Goal: Task Accomplishment & Management: Use online tool/utility

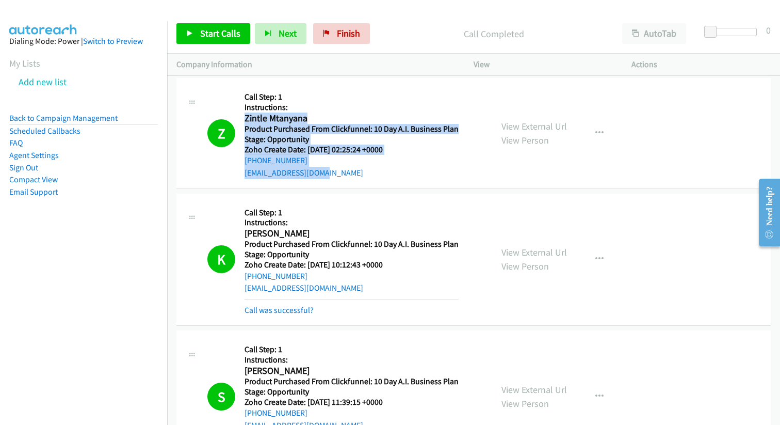
scroll to position [3725, 0]
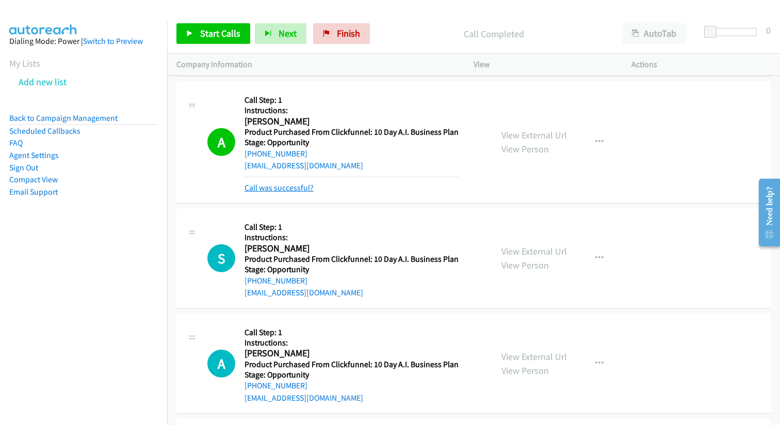
click at [291, 189] on link "Call was successful?" at bounding box center [279, 188] width 69 height 10
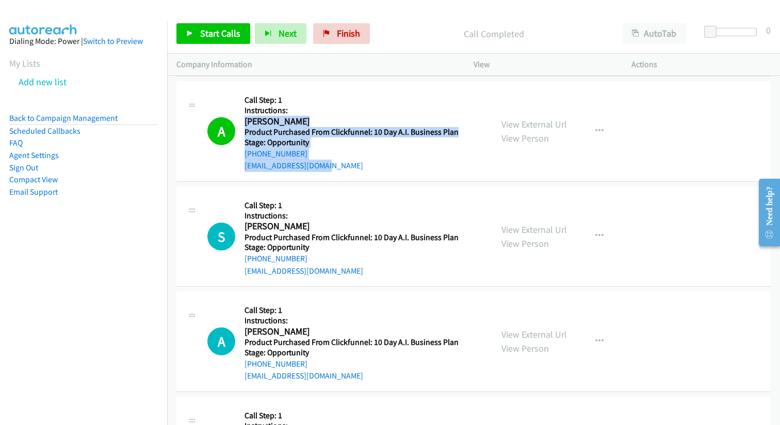
drag, startPoint x: 318, startPoint y: 166, endPoint x: 246, endPoint y: 120, distance: 85.6
click at [246, 120] on div "Callback Scheduled Call Step: 1 Instructions: [PERSON_NAME] America/New_York Pr…" at bounding box center [352, 131] width 214 height 82
copy div "[PERSON_NAME] America/New_York Product Purchased From Clickfunnel: 10 Day A.I. …"
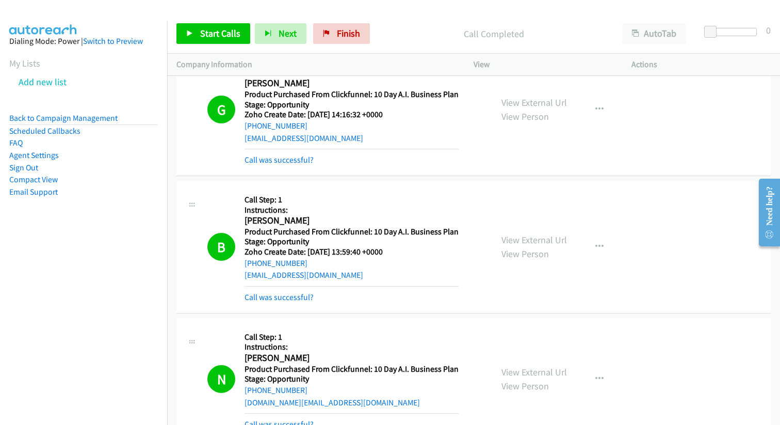
scroll to position [0, 0]
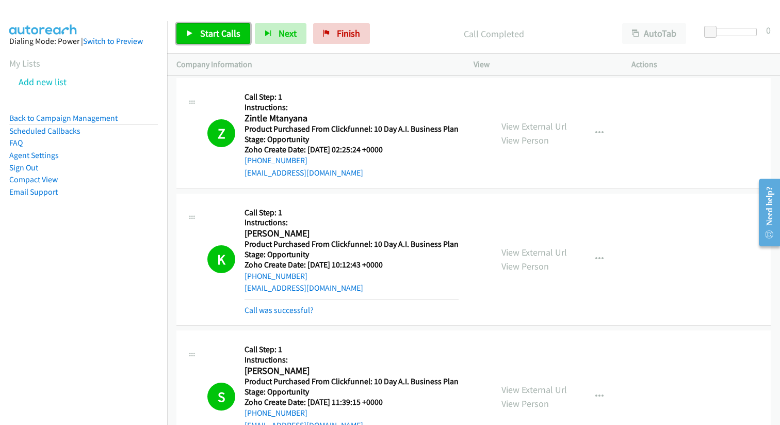
click at [200, 30] on span "Start Calls" at bounding box center [220, 33] width 40 height 12
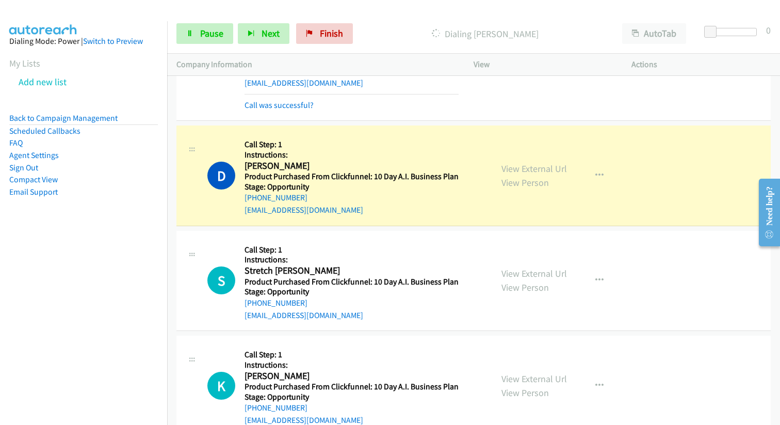
scroll to position [5262, 0]
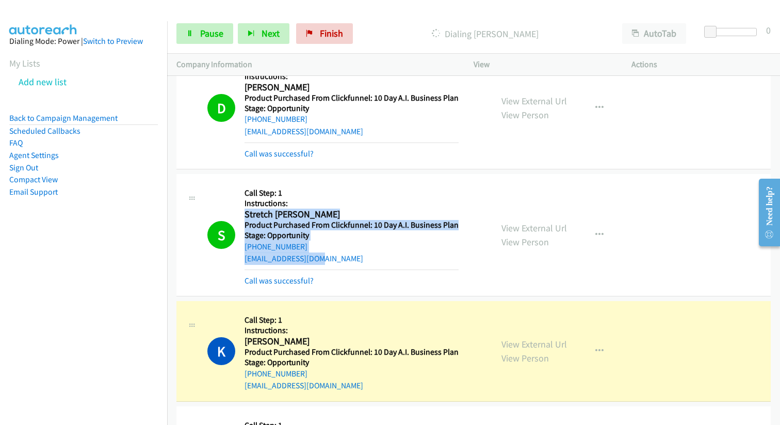
drag, startPoint x: 339, startPoint y: 259, endPoint x: 239, endPoint y: 211, distance: 110.3
click at [239, 210] on div "S Callback Scheduled Call Step: 1 Instructions: [PERSON_NAME] Pacific/Saipan Pr…" at bounding box center [345, 234] width 276 height 103
copy div "Stretch [PERSON_NAME] Pacific/Saipan Product Purchased From Clickfunnel: 10 Day…"
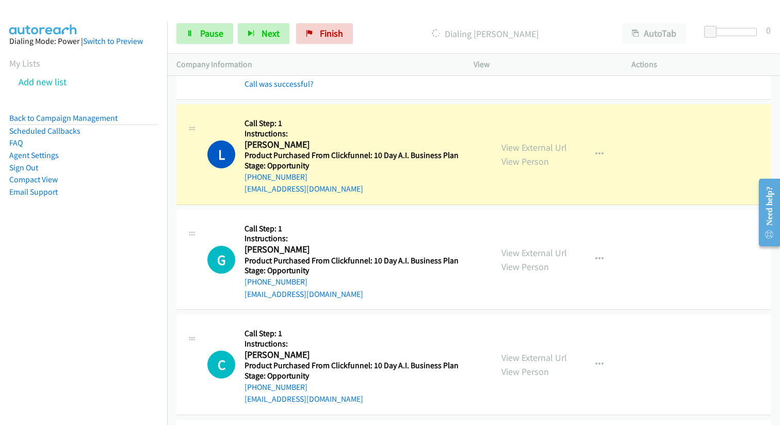
scroll to position [9317, 0]
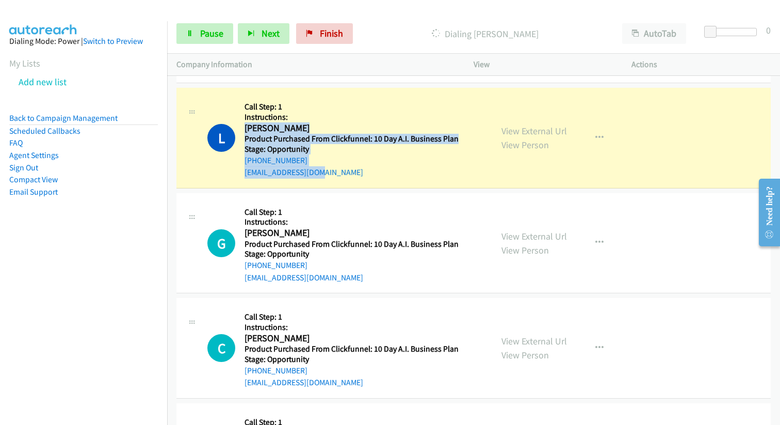
drag, startPoint x: 340, startPoint y: 169, endPoint x: 245, endPoint y: 130, distance: 102.8
click at [245, 130] on div "Callback Scheduled Call Step: 1 Instructions: [PERSON_NAME] America/New_York Pr…" at bounding box center [352, 138] width 214 height 82
copy div "[PERSON_NAME] America/New_York Product Purchased From Clickfunnel: 10 Day A.I. …"
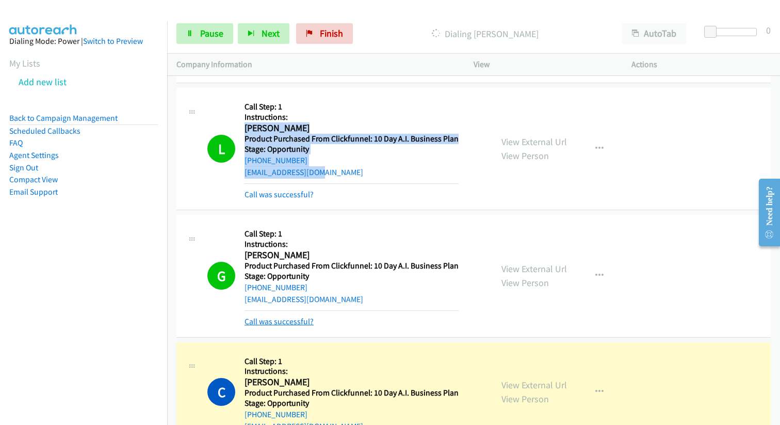
click at [275, 321] on link "Call was successful?" at bounding box center [279, 321] width 69 height 10
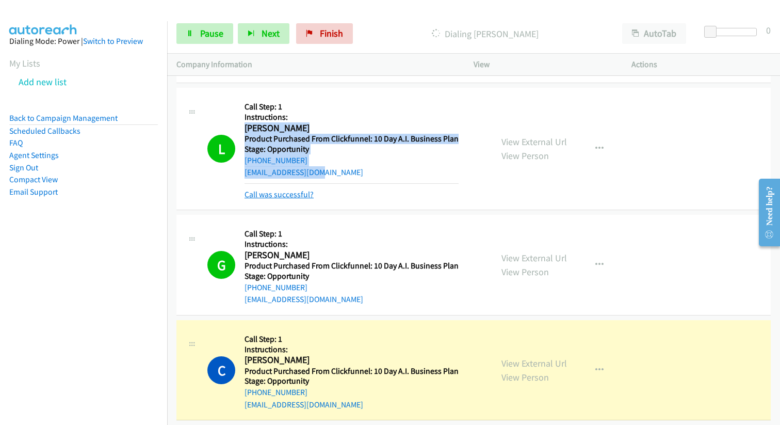
click at [282, 194] on link "Call was successful?" at bounding box center [279, 194] width 69 height 10
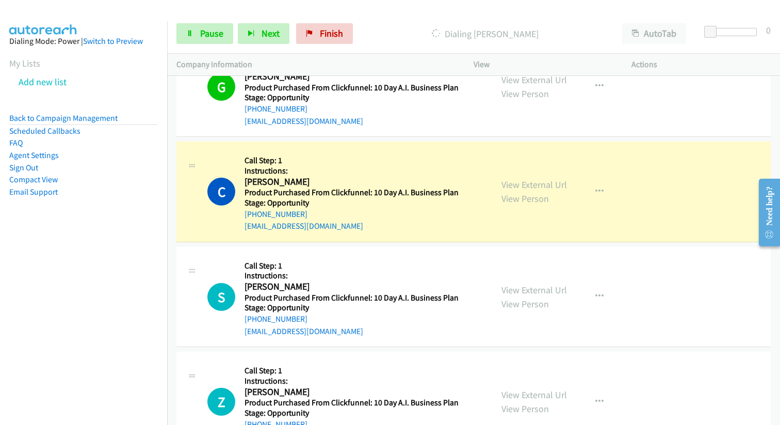
scroll to position [9475, 0]
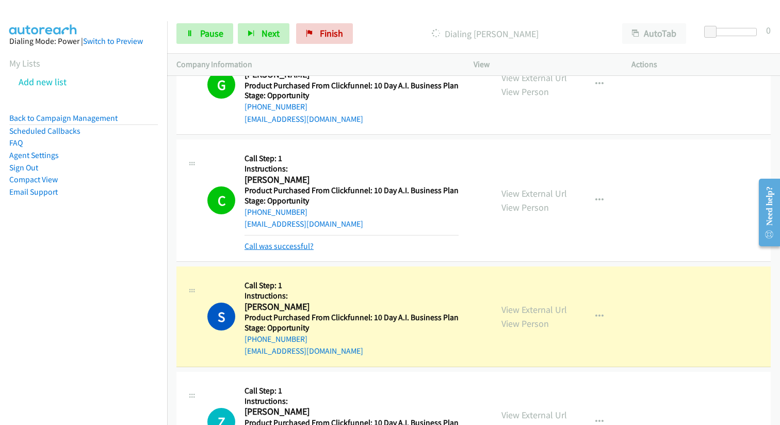
click at [298, 245] on link "Call was successful?" at bounding box center [279, 246] width 69 height 10
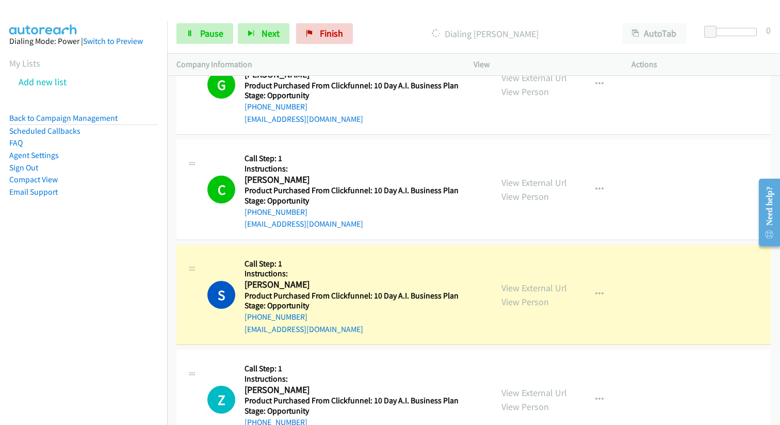
scroll to position [9495, 0]
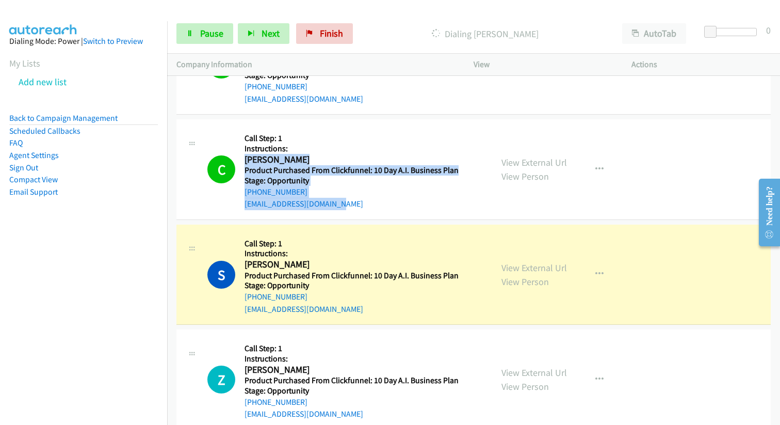
drag, startPoint x: 344, startPoint y: 202, endPoint x: 246, endPoint y: 159, distance: 107.7
click at [246, 158] on div "Callback Scheduled Call Step: 1 Instructions: [PERSON_NAME] America/Los_Angeles…" at bounding box center [352, 170] width 214 height 82
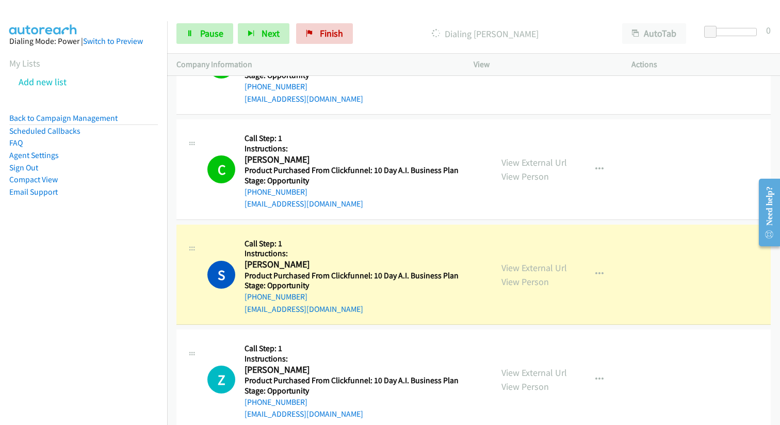
click at [353, 201] on div "[EMAIL_ADDRESS][DOMAIN_NAME]" at bounding box center [352, 204] width 214 height 12
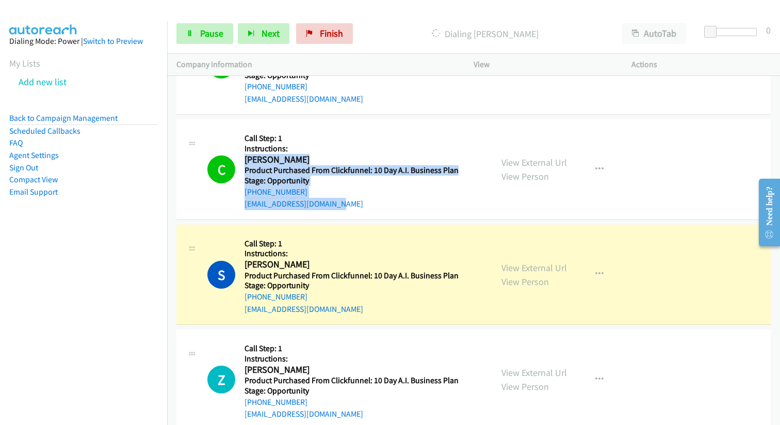
drag, startPoint x: 348, startPoint y: 202, endPoint x: 245, endPoint y: 163, distance: 110.6
click at [245, 163] on div "Callback Scheduled Call Step: 1 Instructions: [PERSON_NAME] America/Los_Angeles…" at bounding box center [352, 170] width 214 height 82
copy div "[PERSON_NAME] America/Los_Angeles Product Purchased From Clickfunnel: 10 Day A.…"
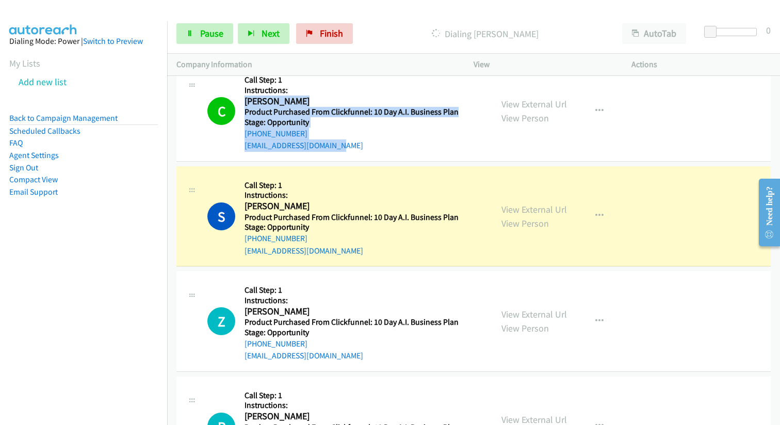
scroll to position [9558, 0]
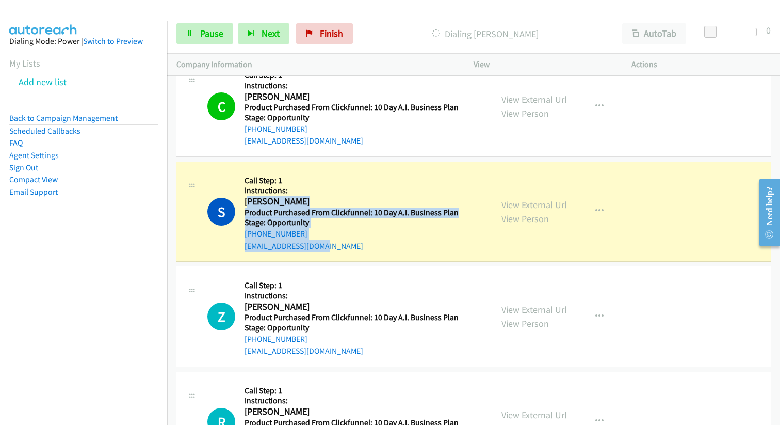
drag, startPoint x: 247, startPoint y: 202, endPoint x: 328, endPoint y: 243, distance: 90.3
click at [328, 243] on div "Callback Scheduled Call Step: 1 Instructions: [PERSON_NAME] America/[GEOGRAPHIC…" at bounding box center [352, 212] width 214 height 82
copy div "[PERSON_NAME] America/[GEOGRAPHIC_DATA] Product Purchased From Clickfunnel: 10 …"
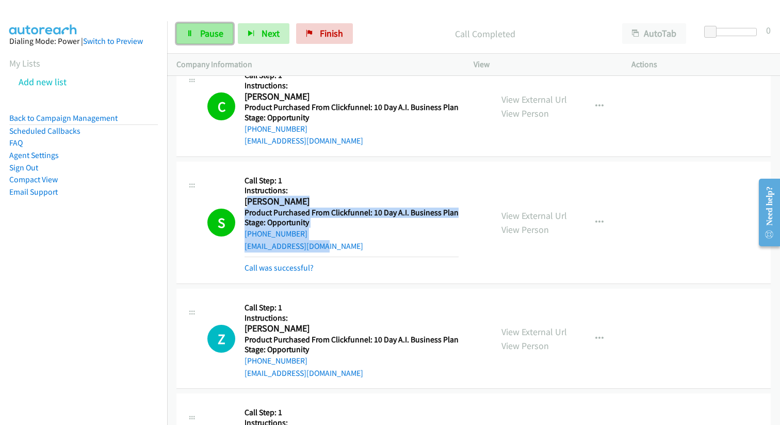
click at [207, 33] on span "Pause" at bounding box center [211, 33] width 23 height 12
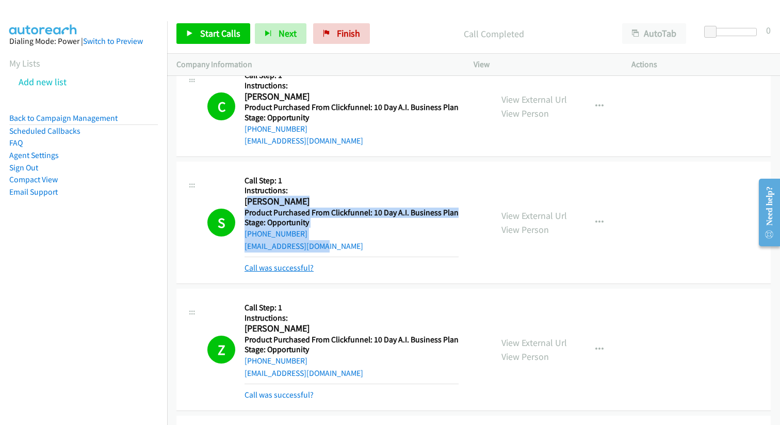
click at [268, 268] on link "Call was successful?" at bounding box center [279, 268] width 69 height 10
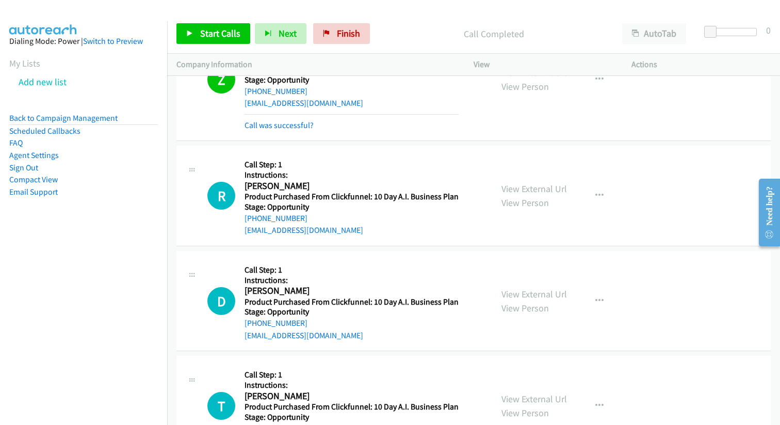
scroll to position [9868, 0]
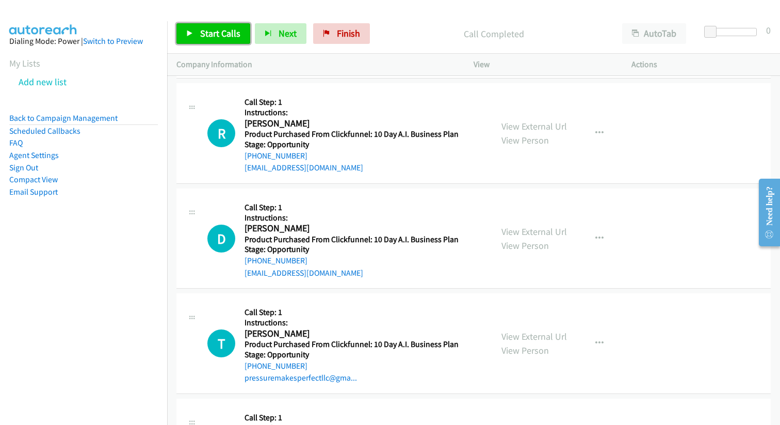
click at [214, 33] on span "Start Calls" at bounding box center [220, 33] width 40 height 12
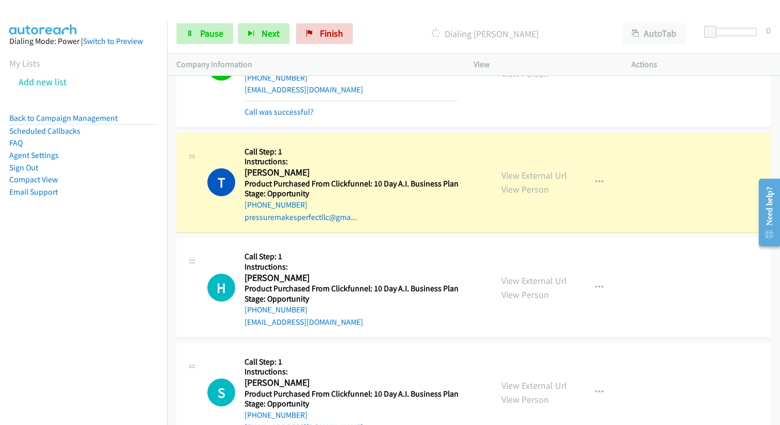
scroll to position [10086, 0]
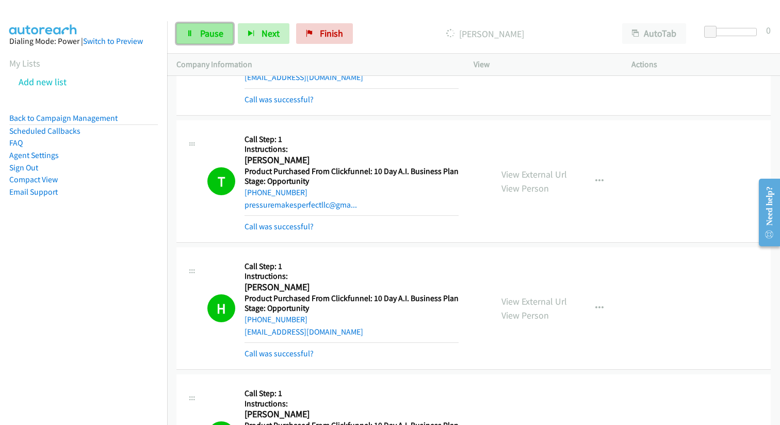
click at [213, 37] on span "Pause" at bounding box center [211, 33] width 23 height 12
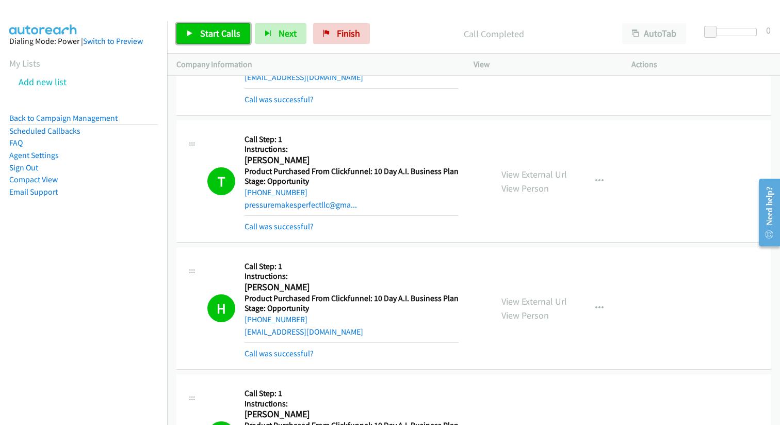
click at [231, 36] on span "Start Calls" at bounding box center [220, 33] width 40 height 12
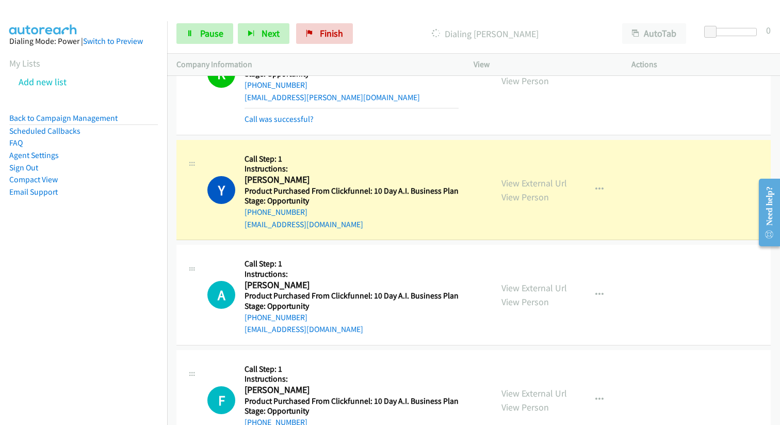
scroll to position [11218, 0]
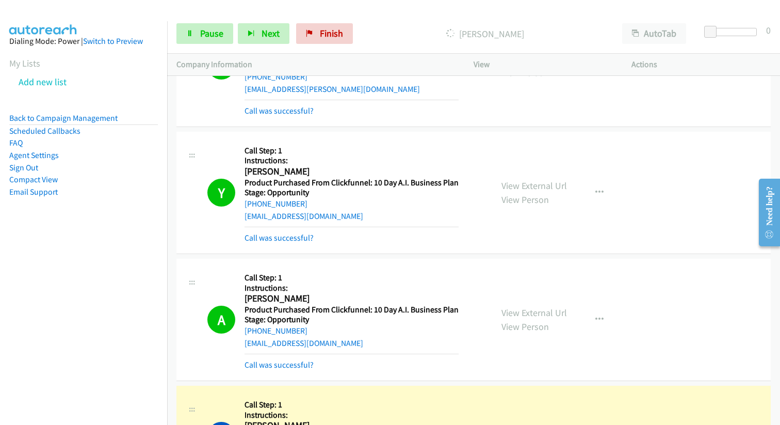
click at [244, 170] on div "Y Callback Scheduled Call Step: 1 Instructions: [PERSON_NAME] America/New_York …" at bounding box center [345, 192] width 276 height 103
drag, startPoint x: 246, startPoint y: 170, endPoint x: 305, endPoint y: 170, distance: 59.4
click at [305, 170] on h2 "[PERSON_NAME]" at bounding box center [340, 172] width 191 height 12
copy h2 "[PERSON_NAME]"
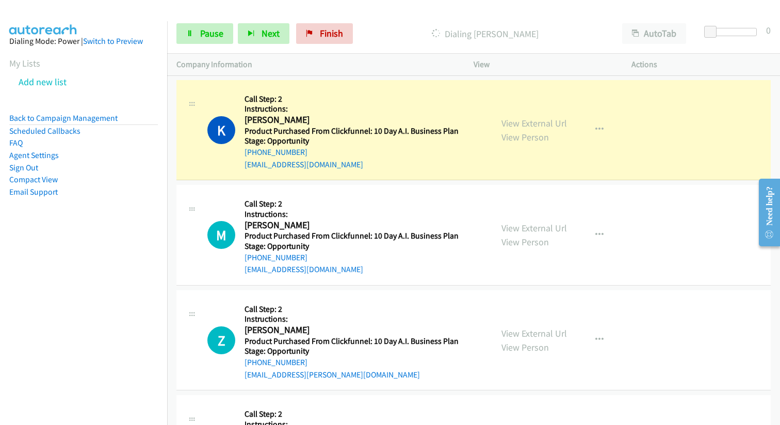
scroll to position [15229, 0]
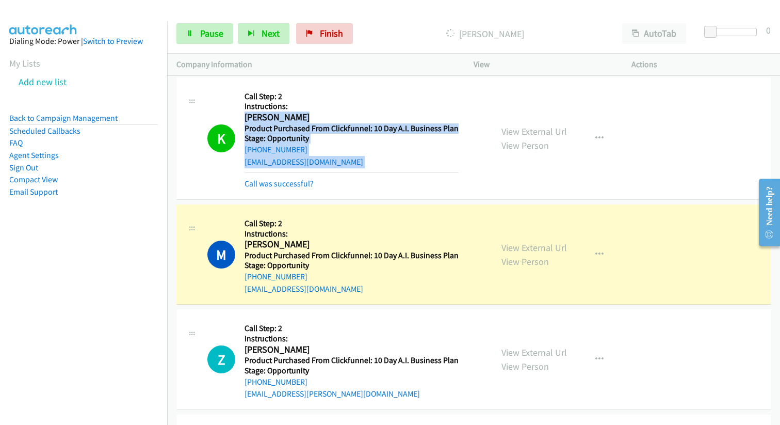
drag, startPoint x: 245, startPoint y: 117, endPoint x: 349, endPoint y: 171, distance: 117.0
click at [349, 171] on div "Callback Scheduled Call Step: 2 Instructions: [PERSON_NAME] America/New_York Pr…" at bounding box center [352, 138] width 214 height 103
copy div "[PERSON_NAME] America/New_York Product Purchased From Clickfunnel: 10 Day A.I. …"
click at [274, 186] on link "Call was successful?" at bounding box center [279, 184] width 69 height 10
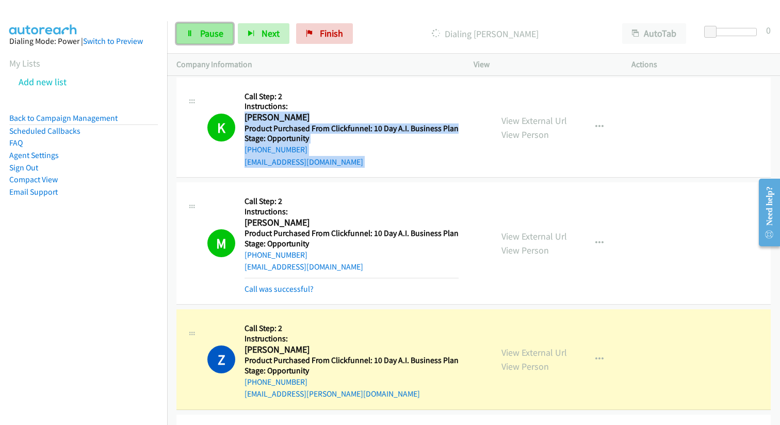
click at [206, 41] on link "Pause" at bounding box center [205, 33] width 57 height 21
